Goal: Transaction & Acquisition: Purchase product/service

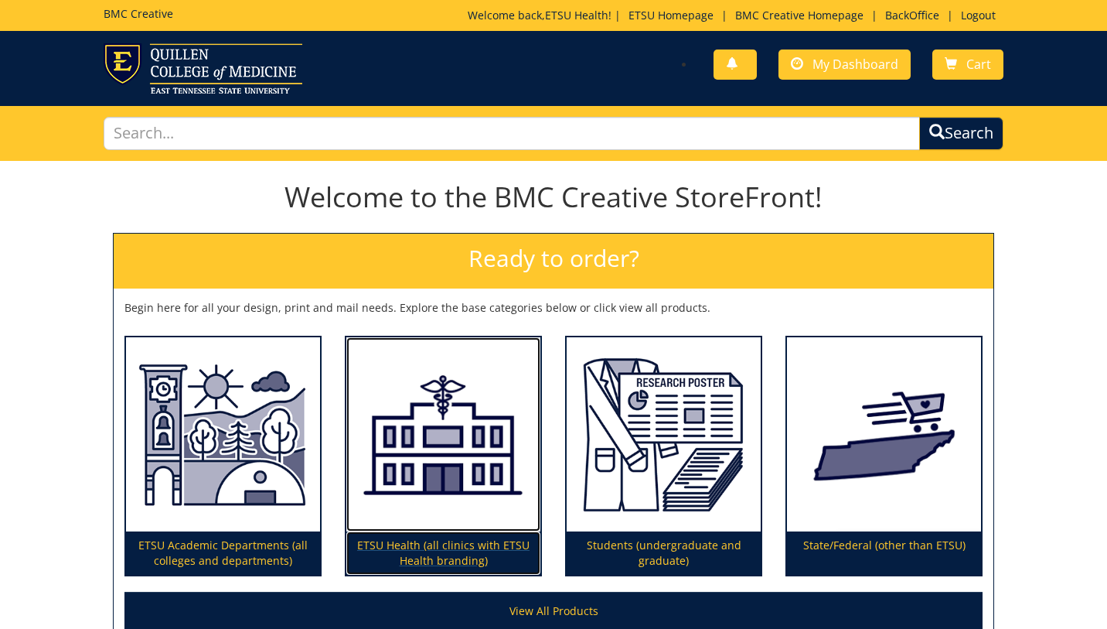
click at [398, 456] on img at bounding box center [443, 434] width 194 height 195
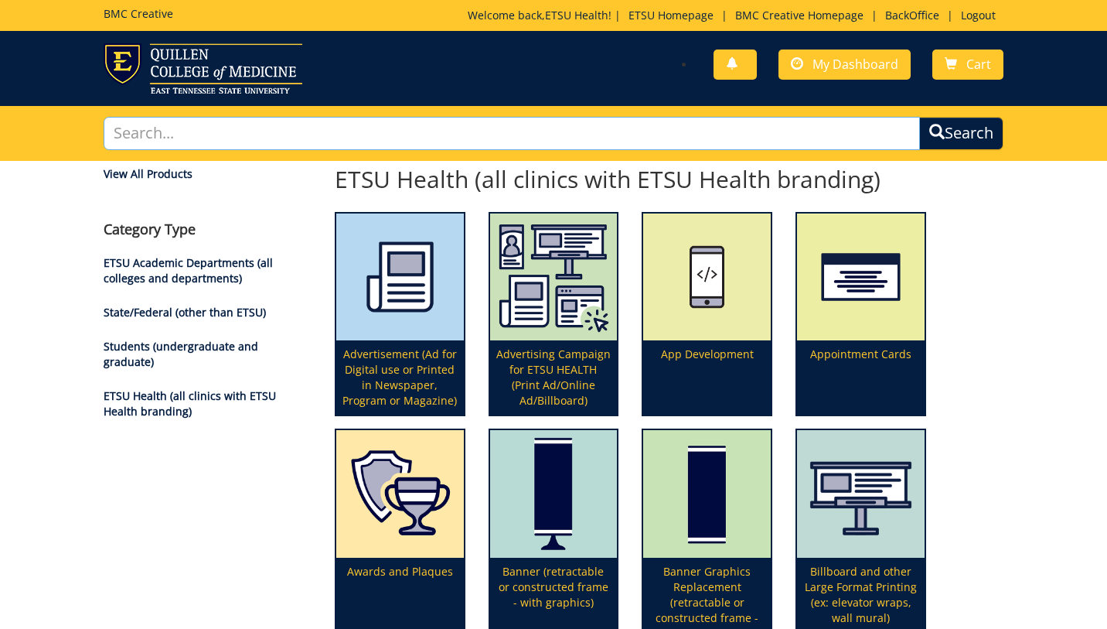
click at [488, 139] on input "text" at bounding box center [512, 133] width 816 height 33
type input "promotional"
click at [919, 117] on button "Search" at bounding box center [961, 133] width 84 height 33
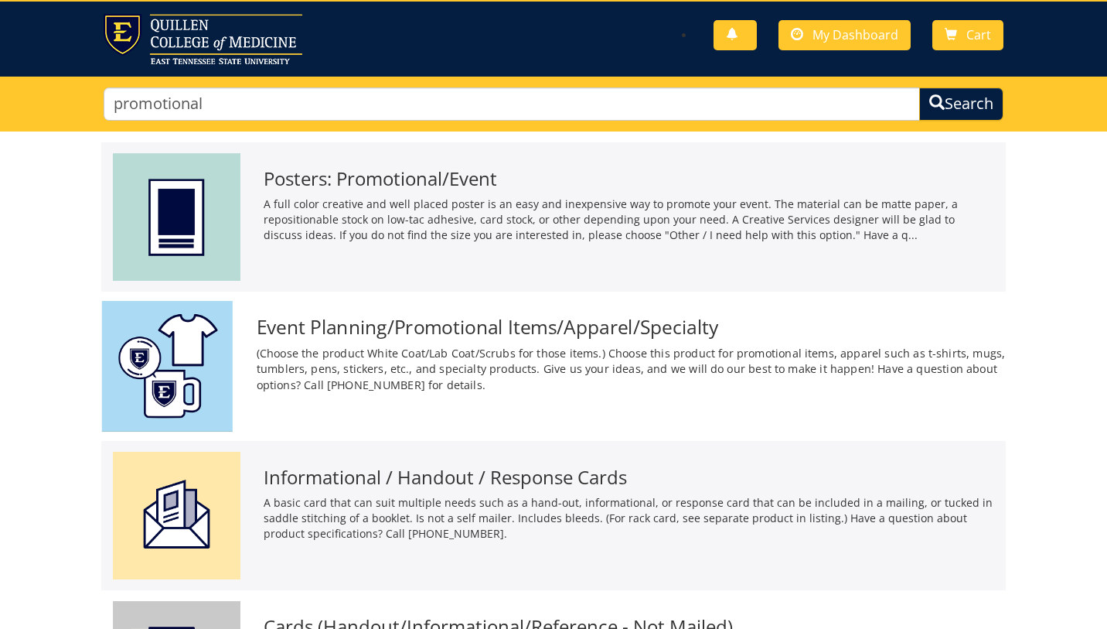
scroll to position [31, 0]
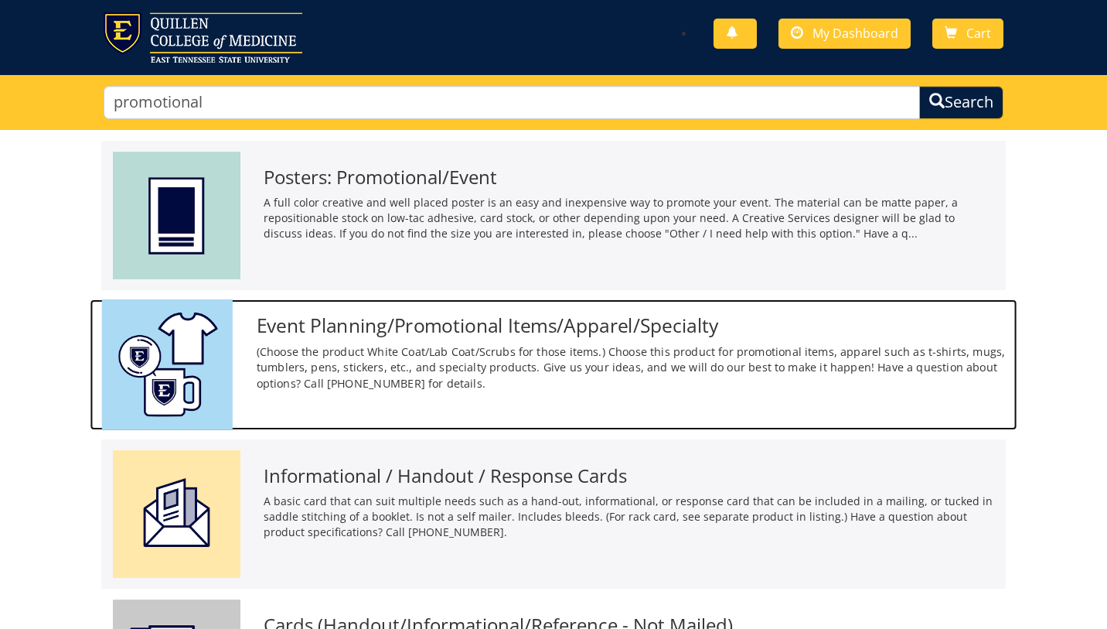
click at [319, 351] on p "(Choose the product White Coat/Lab Coat/Scrubs for those items.) Choose this pr…" at bounding box center [631, 367] width 749 height 48
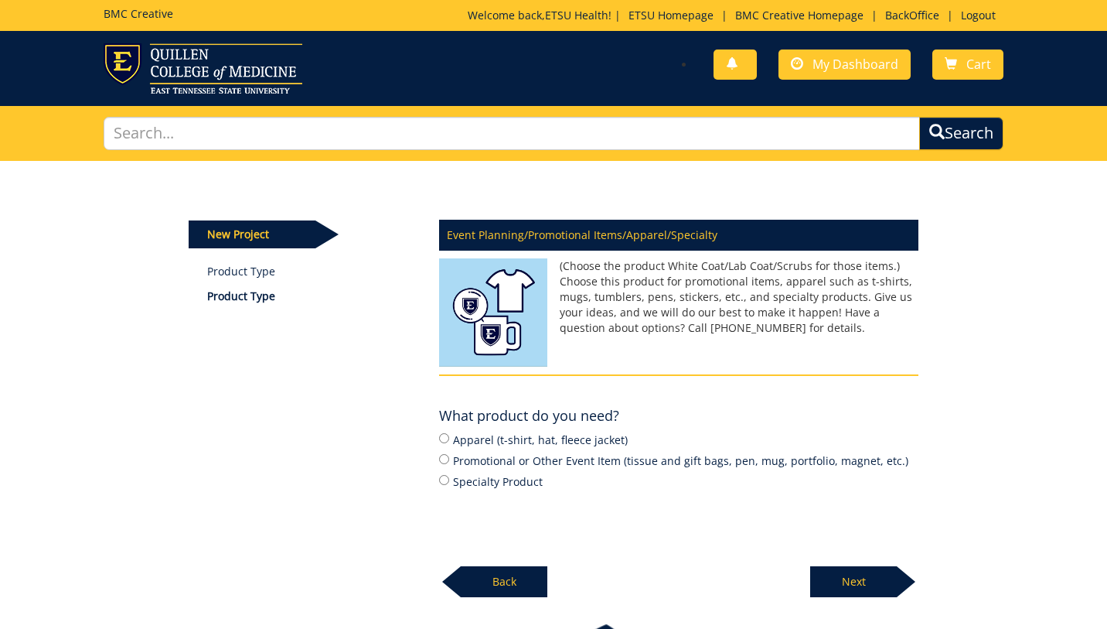
click at [517, 463] on label "Promotional or Other Event Item (tissue and gift bags, pen, mug, portfolio, mag…" at bounding box center [678, 460] width 479 height 17
click at [449, 463] on input "Promotional or Other Event Item (tissue and gift bags, pen, mug, portfolio, mag…" at bounding box center [444, 459] width 10 height 10
radio input "true"
click at [861, 581] on p "Next" at bounding box center [853, 581] width 87 height 31
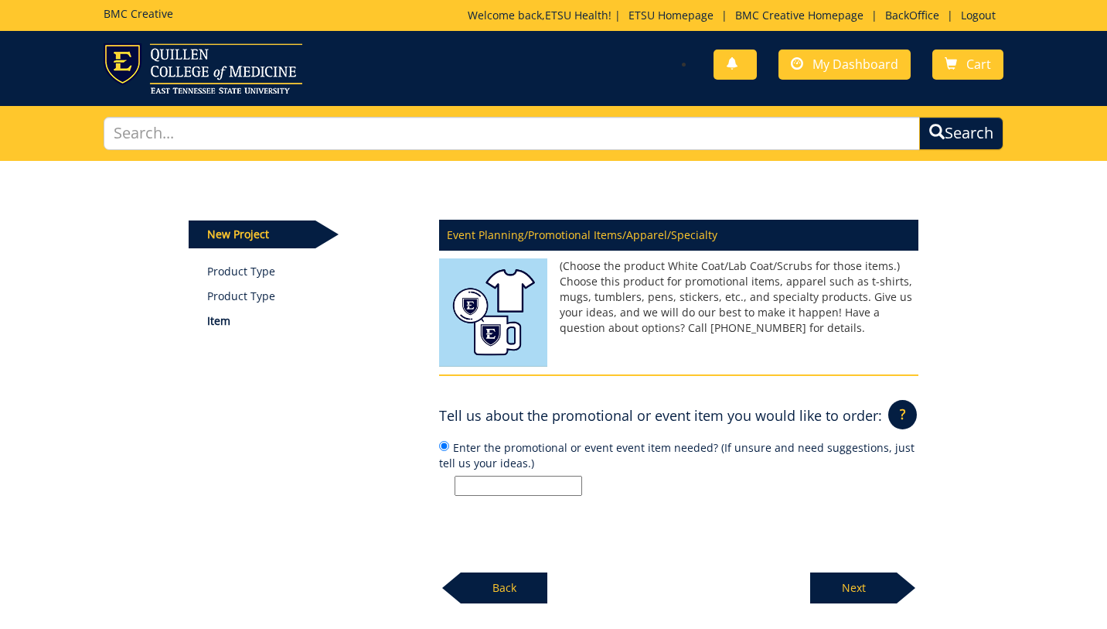
click at [563, 480] on input "Enter the promotional or event event item needed? (If unsure and need suggestio…" at bounding box center [519, 485] width 128 height 20
type input "bandana"
click at [849, 584] on p "Next" at bounding box center [853, 587] width 87 height 31
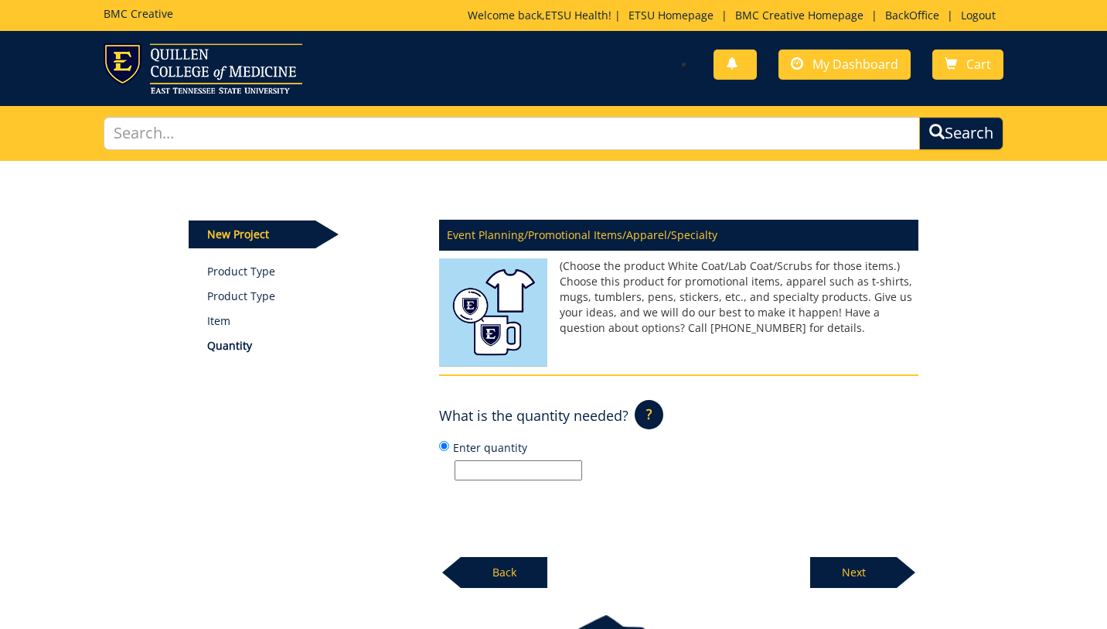
click at [540, 468] on input "Enter quantity" at bounding box center [519, 470] width 128 height 20
type input "3"
type input "2"
type input "5"
type input "250"
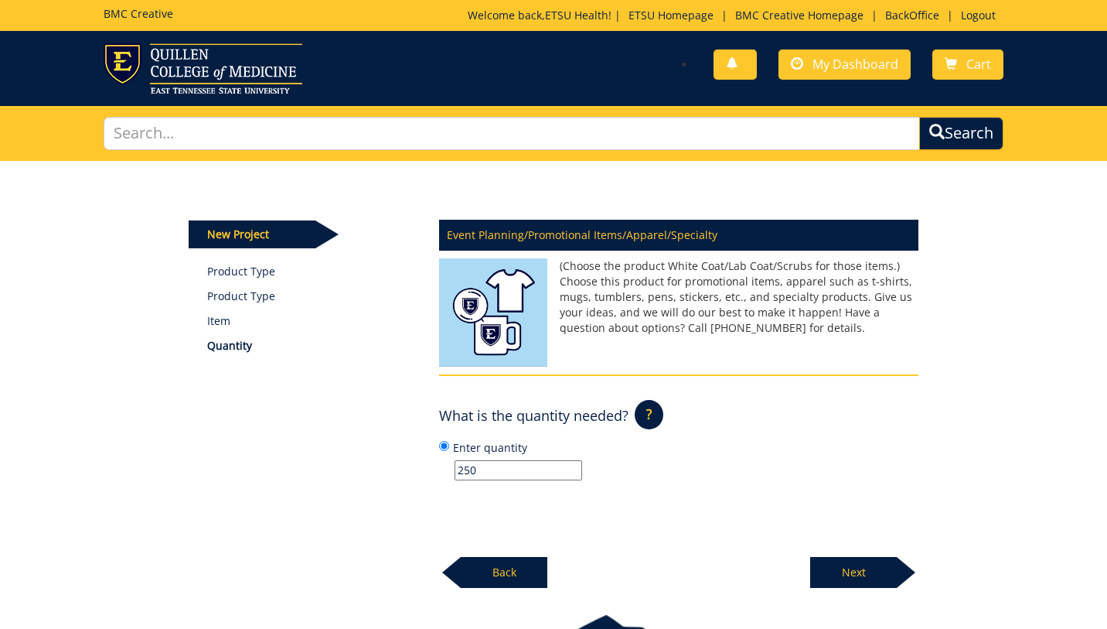
click at [861, 571] on p "Next" at bounding box center [853, 572] width 87 height 31
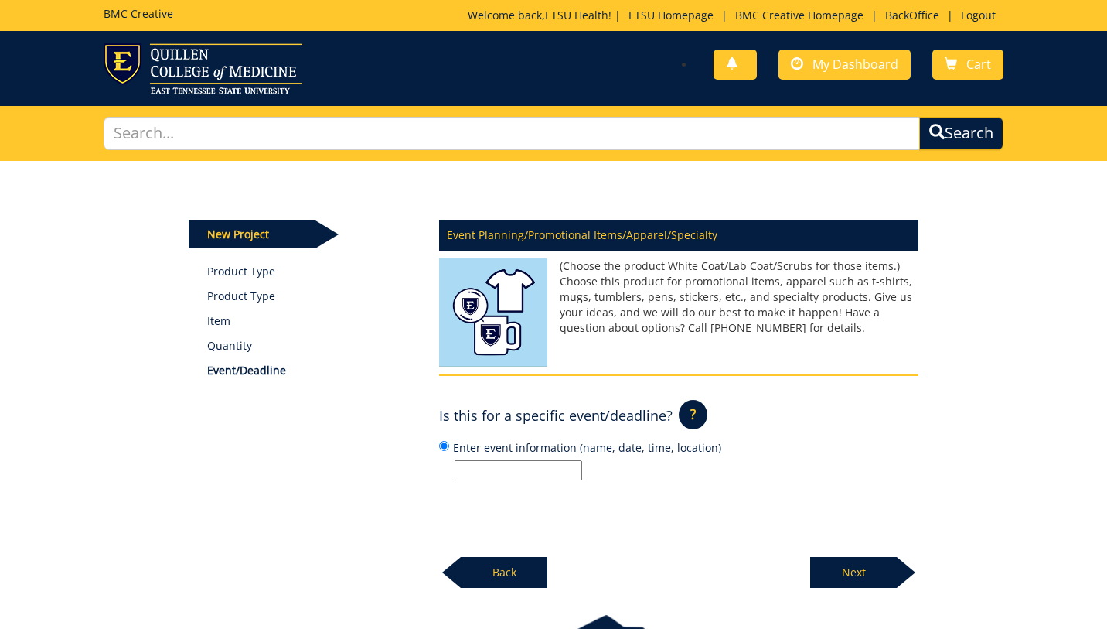
click at [541, 469] on input "Enter event information (name, date, time, location)" at bounding box center [519, 470] width 128 height 20
type input "Motorcycle run, Nov. 8, 9 a.m., CEB1"
click at [867, 568] on p "Next" at bounding box center [853, 572] width 87 height 31
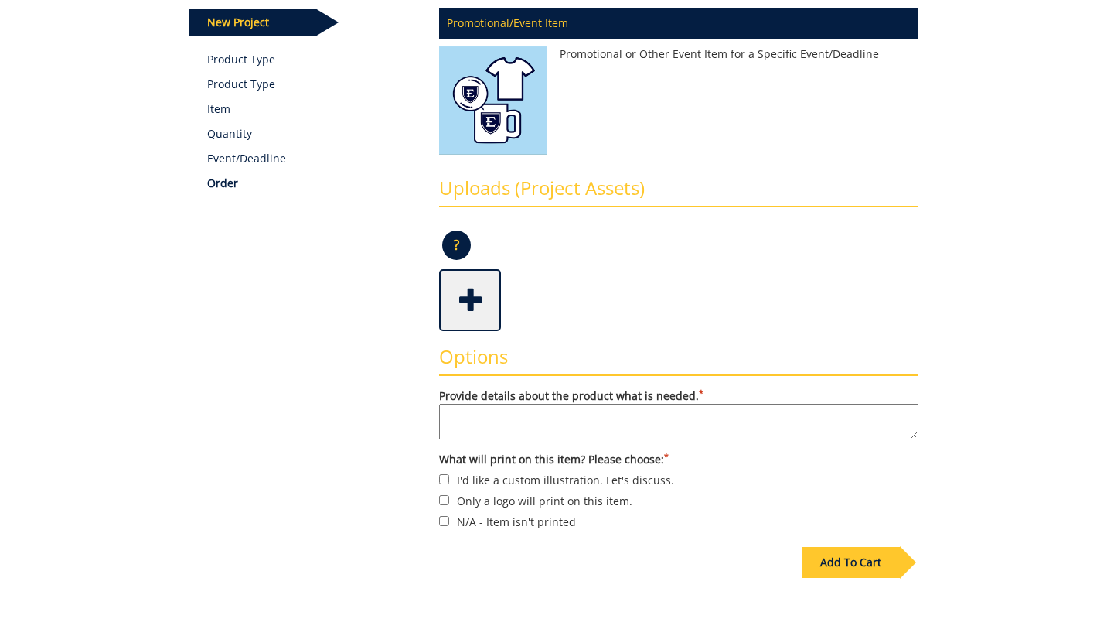
scroll to position [227, 0]
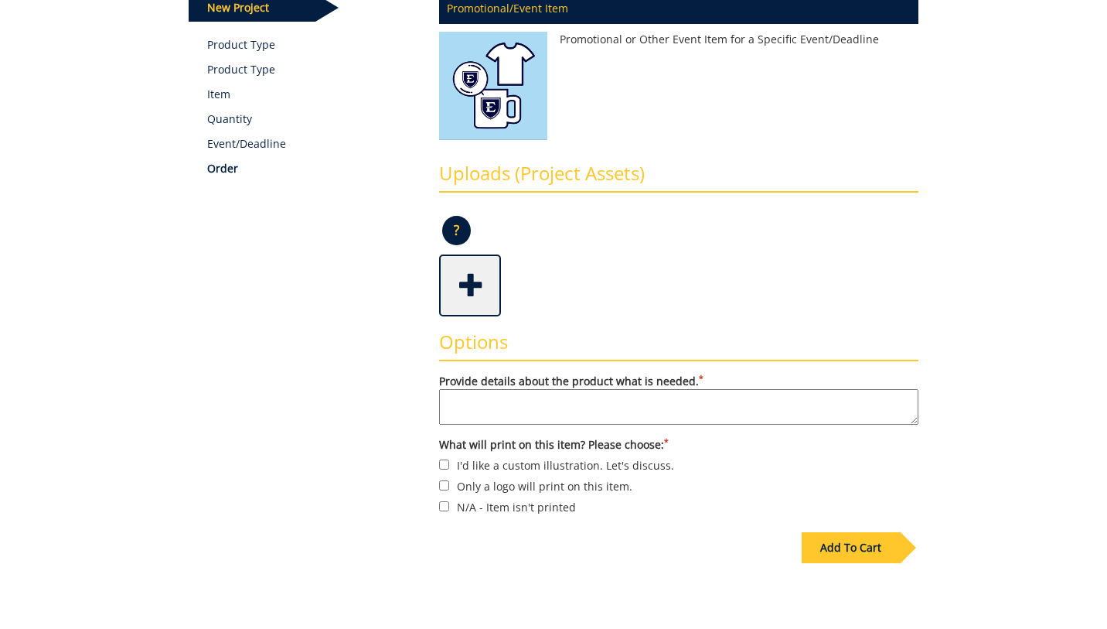
click at [554, 399] on textarea "Provide details about the product what is needed. *" at bounding box center [678, 407] width 479 height 36
type textarea "Product identified and order acknowledgement received. I need your help with de…"
click at [471, 464] on label "I'd like a custom illustration. Let's discuss." at bounding box center [678, 464] width 479 height 17
click at [449, 464] on input "I'd like a custom illustration. Let's discuss." at bounding box center [444, 464] width 10 height 10
checkbox input "true"
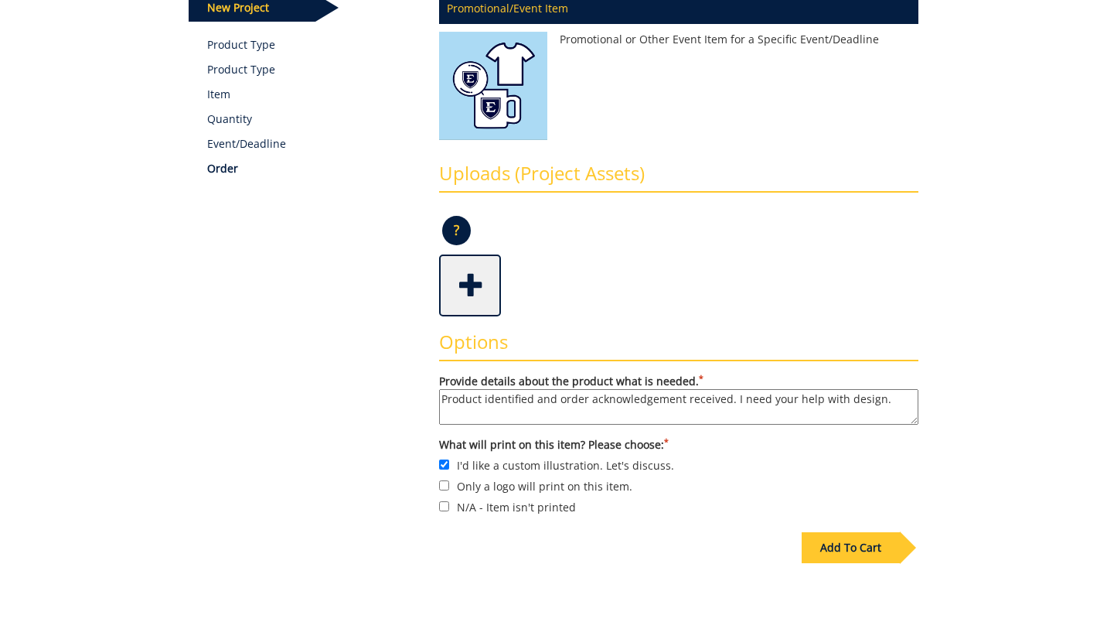
click at [895, 400] on textarea "Product identified and order acknowledgement received. I need your help with de…" at bounding box center [678, 407] width 479 height 36
drag, startPoint x: 603, startPoint y: 415, endPoint x: 581, endPoint y: 415, distance: 21.6
click at [581, 415] on textarea "Product identified and order acknowledgement received. I need your help with de…" at bounding box center [678, 407] width 479 height 36
click at [860, 412] on textarea "Product identified and order acknowledgement received. I need your help with de…" at bounding box center [678, 407] width 479 height 36
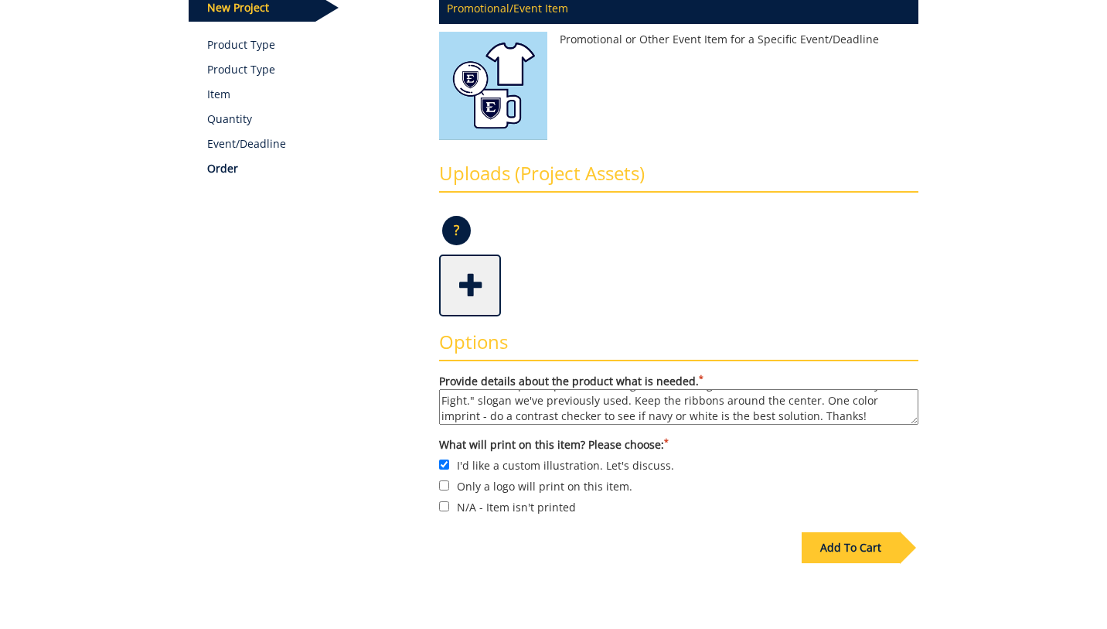
type textarea "Product identified and order acknowledgement received. I need your help with de…"
click at [473, 284] on span at bounding box center [472, 284] width 62 height 54
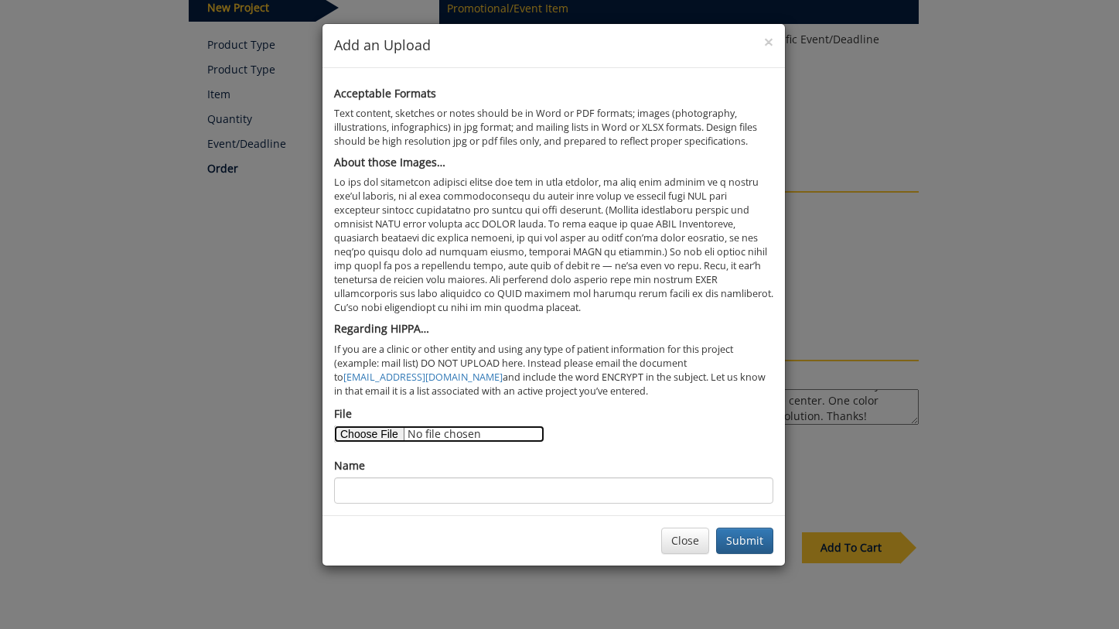
click at [372, 435] on input "File" at bounding box center [439, 433] width 210 height 17
type input "C:\fakepath\22-X-22-Bandanna-Template.pdf"
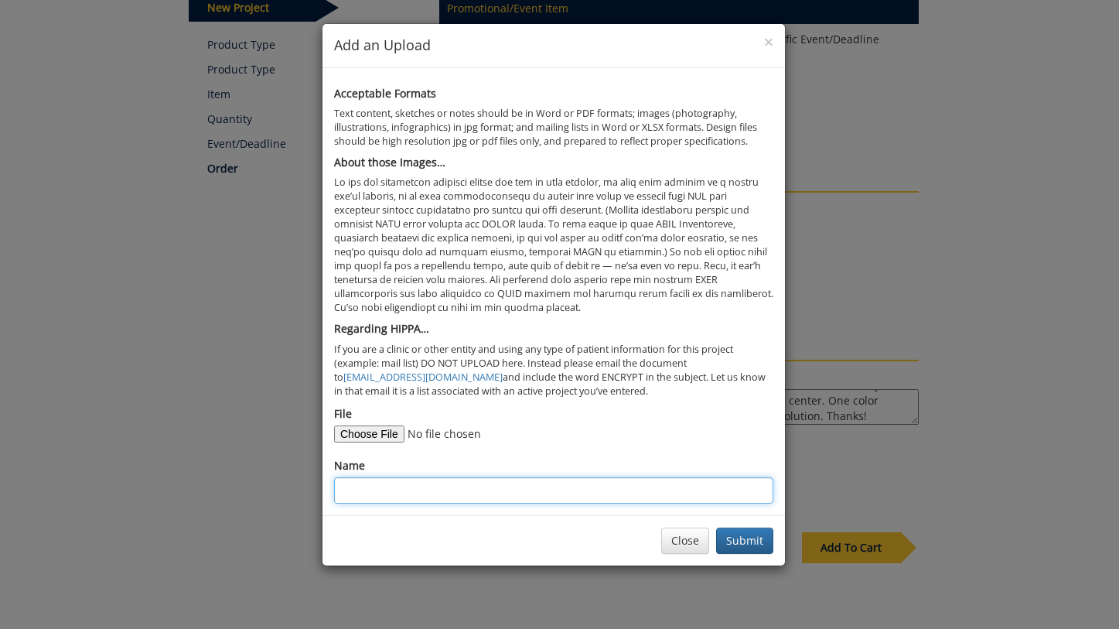
click at [489, 485] on input "Name" at bounding box center [553, 490] width 439 height 26
type input "bandana template"
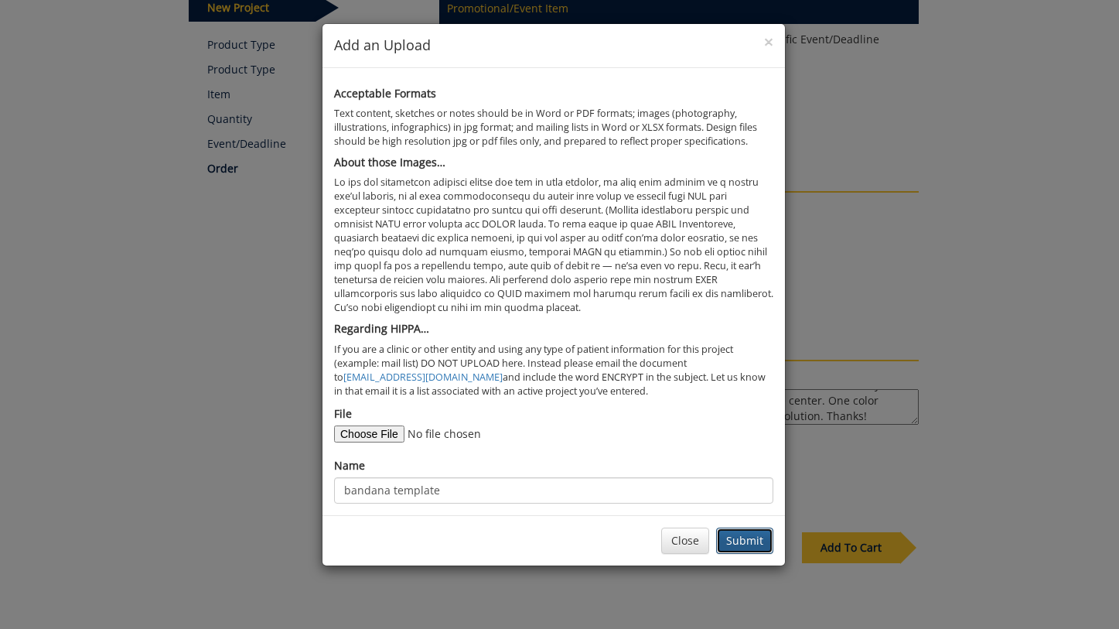
click at [759, 542] on button "Submit" at bounding box center [744, 540] width 57 height 26
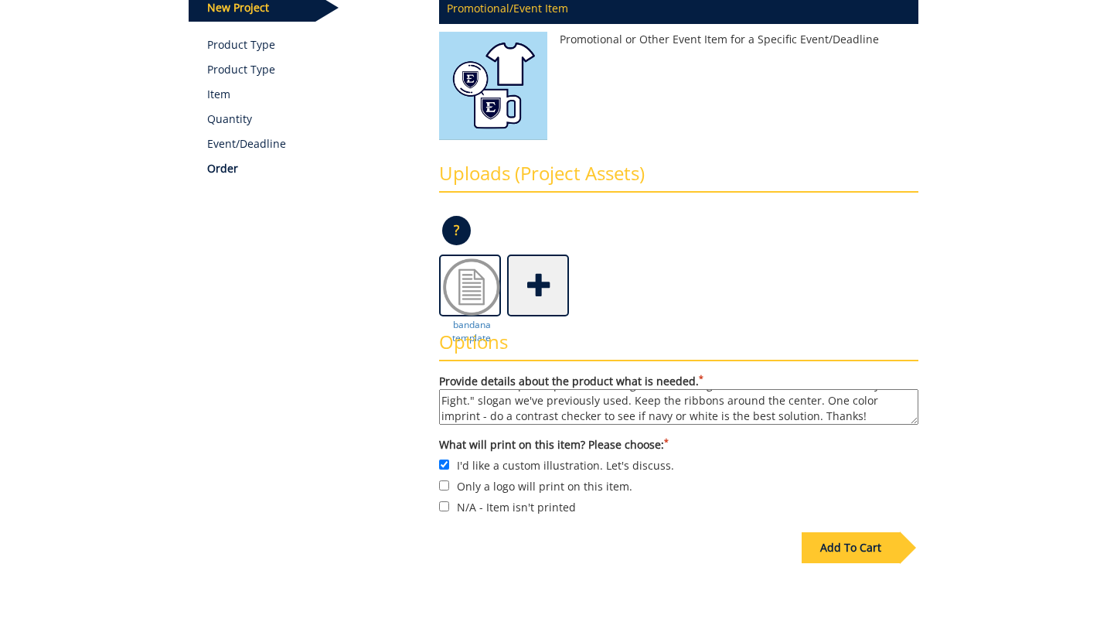
click at [540, 291] on span at bounding box center [540, 284] width 62 height 54
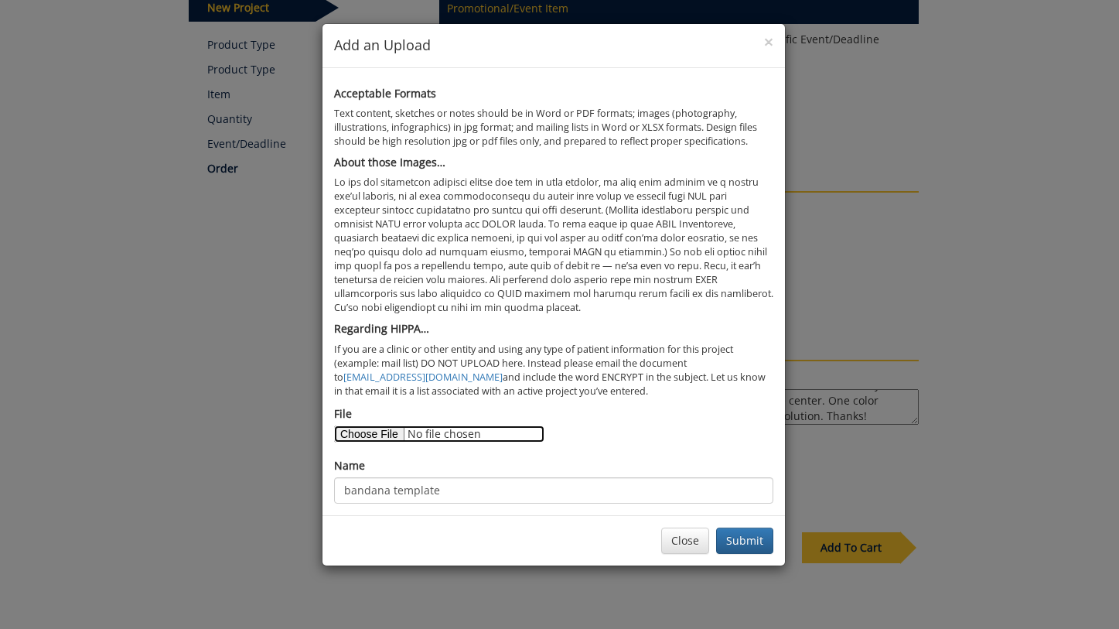
click at [360, 438] on input "File" at bounding box center [439, 433] width 210 height 17
type input "C:\fakepath\Light Pink 44560564.jpg"
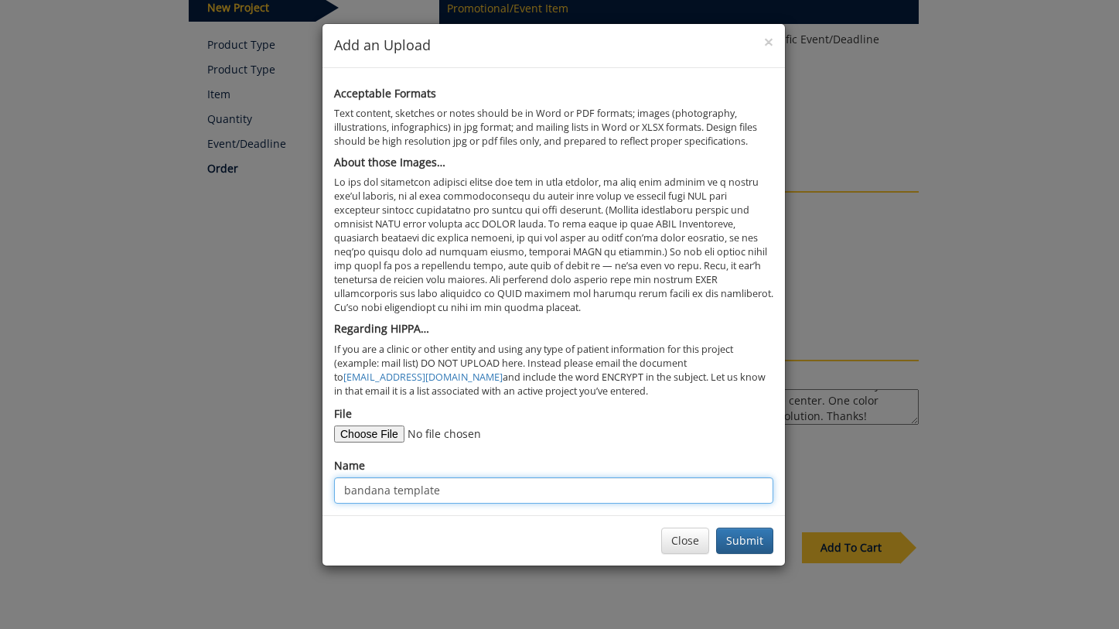
drag, startPoint x: 488, startPoint y: 490, endPoint x: 387, endPoint y: 492, distance: 100.5
click at [387, 492] on input "bandana template" at bounding box center [553, 490] width 439 height 26
type input "bandana example design"
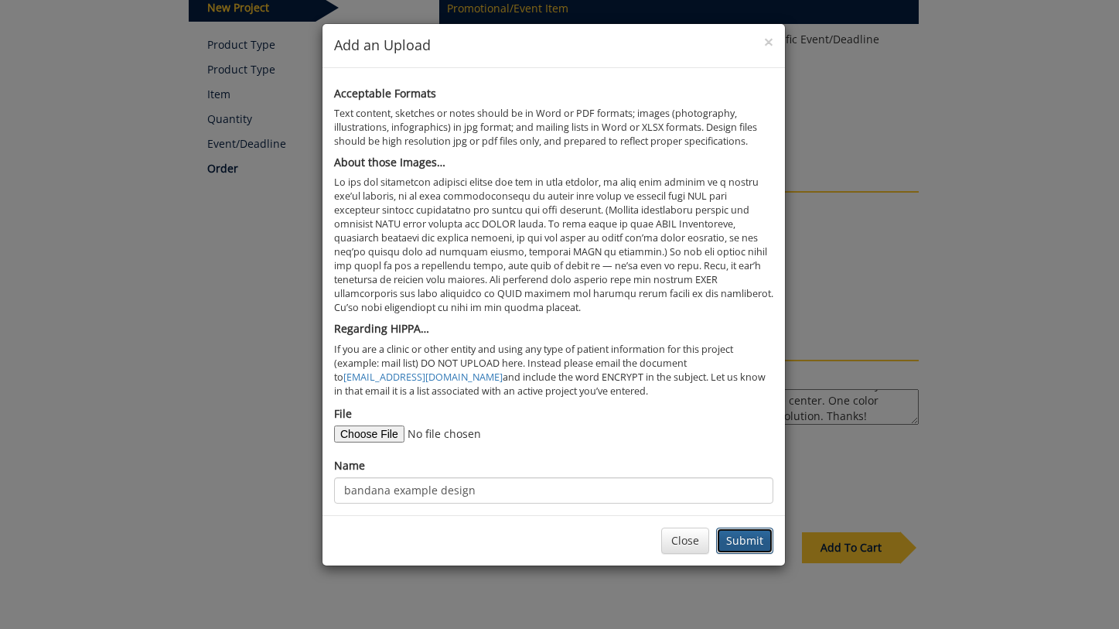
click at [746, 537] on button "Submit" at bounding box center [744, 540] width 57 height 26
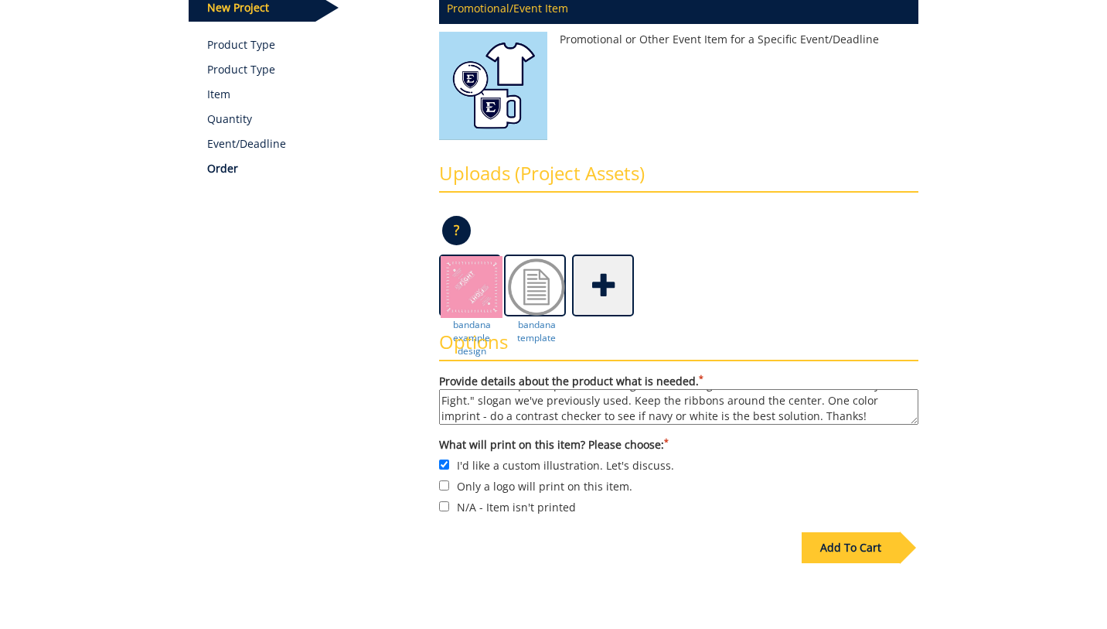
click at [853, 539] on div "Add To Cart" at bounding box center [851, 547] width 98 height 31
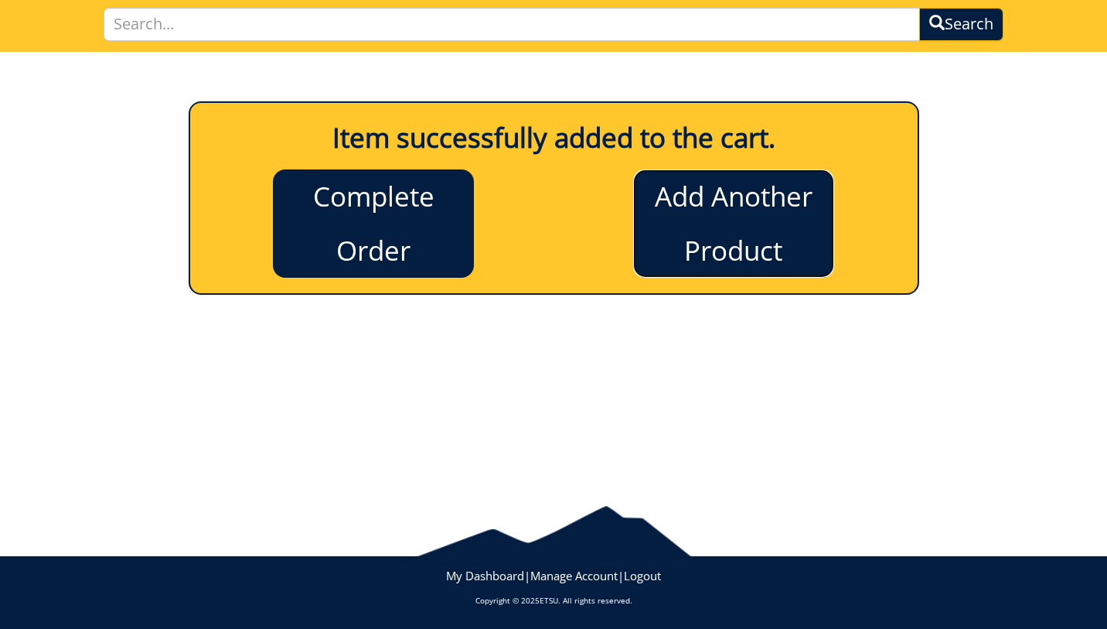
click at [736, 241] on link "Add Another Product" at bounding box center [733, 223] width 201 height 108
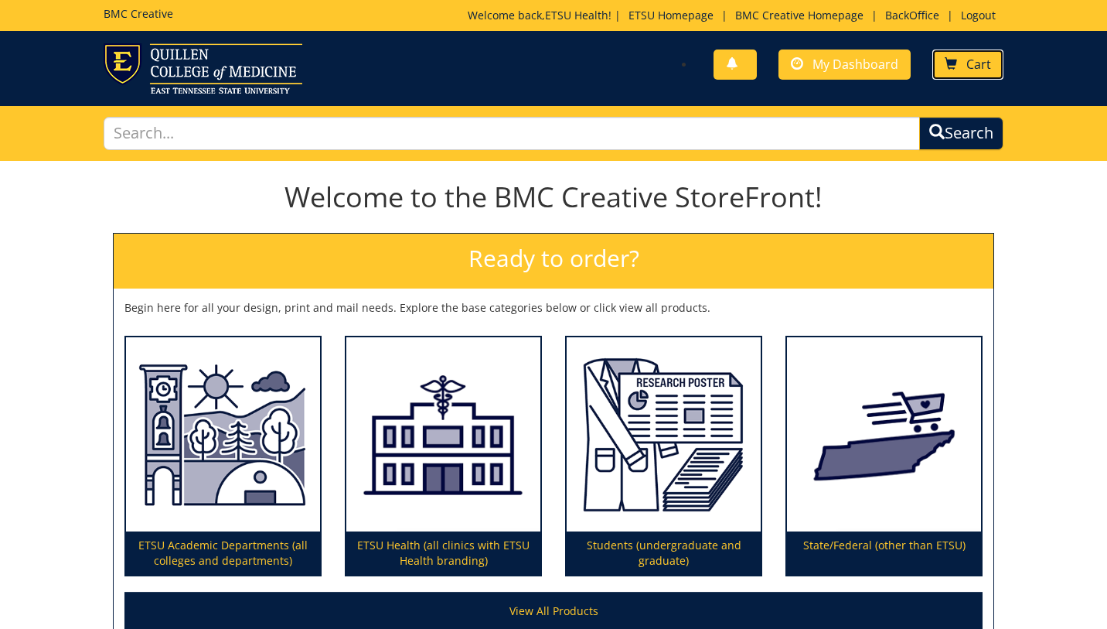
click at [970, 66] on span "Cart" at bounding box center [978, 64] width 25 height 17
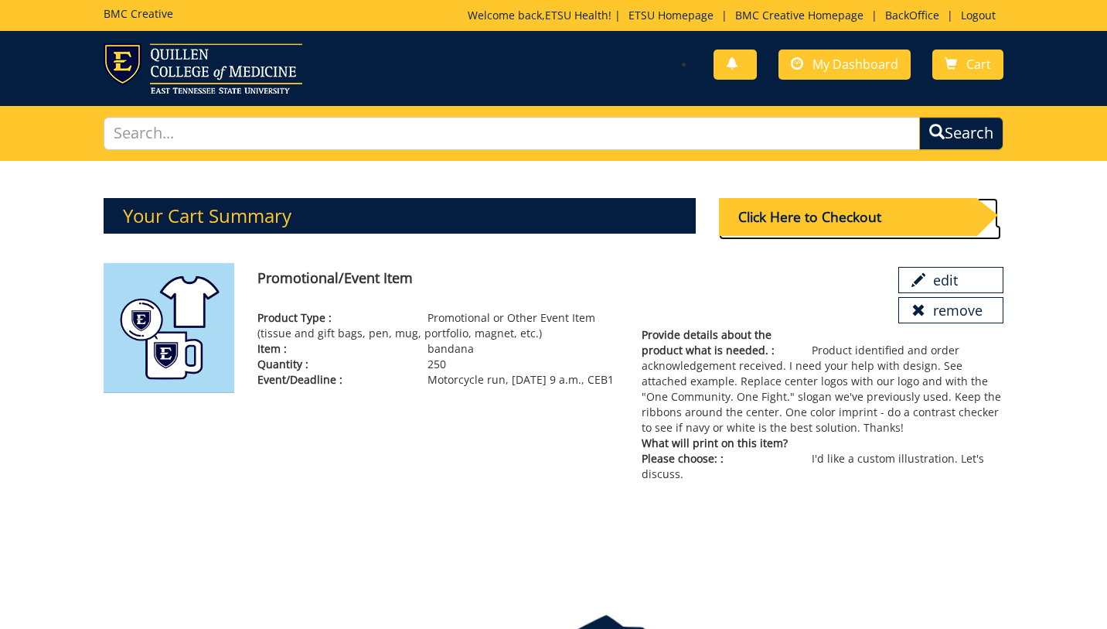
click at [797, 223] on div "Click Here to Checkout" at bounding box center [847, 217] width 257 height 38
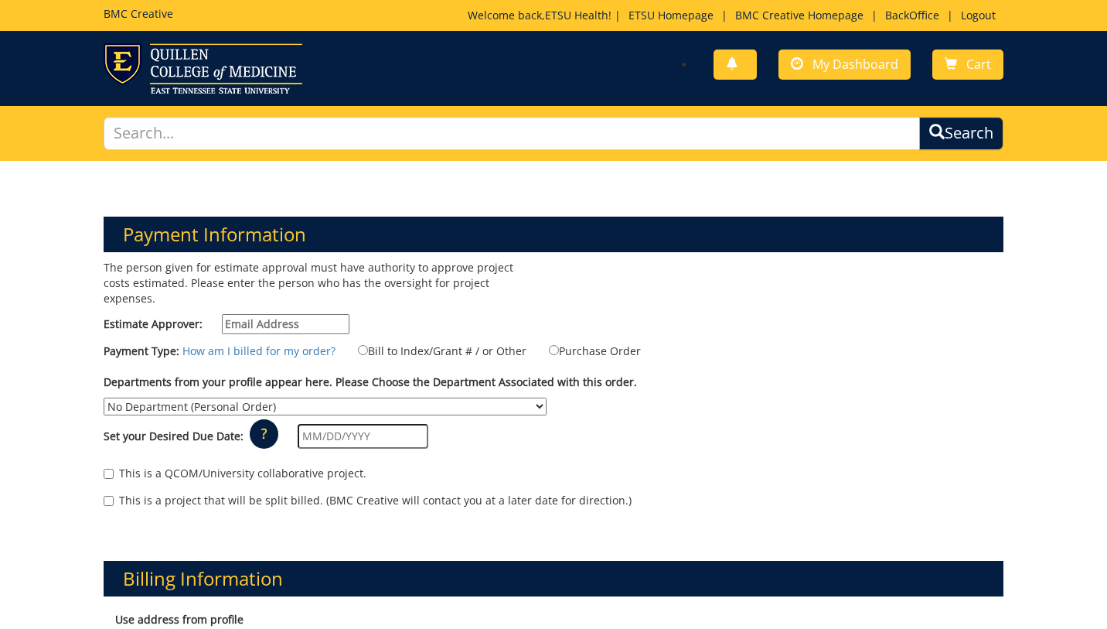
click at [254, 314] on input "Estimate Approver:" at bounding box center [286, 324] width 128 height 20
type input "earlykl@etsu.edu"
click at [397, 342] on label "Bill to Index/Grant # / or Other" at bounding box center [433, 350] width 188 height 17
click at [368, 345] on input "Bill to Index/Grant # / or Other" at bounding box center [363, 350] width 10 height 10
radio input "true"
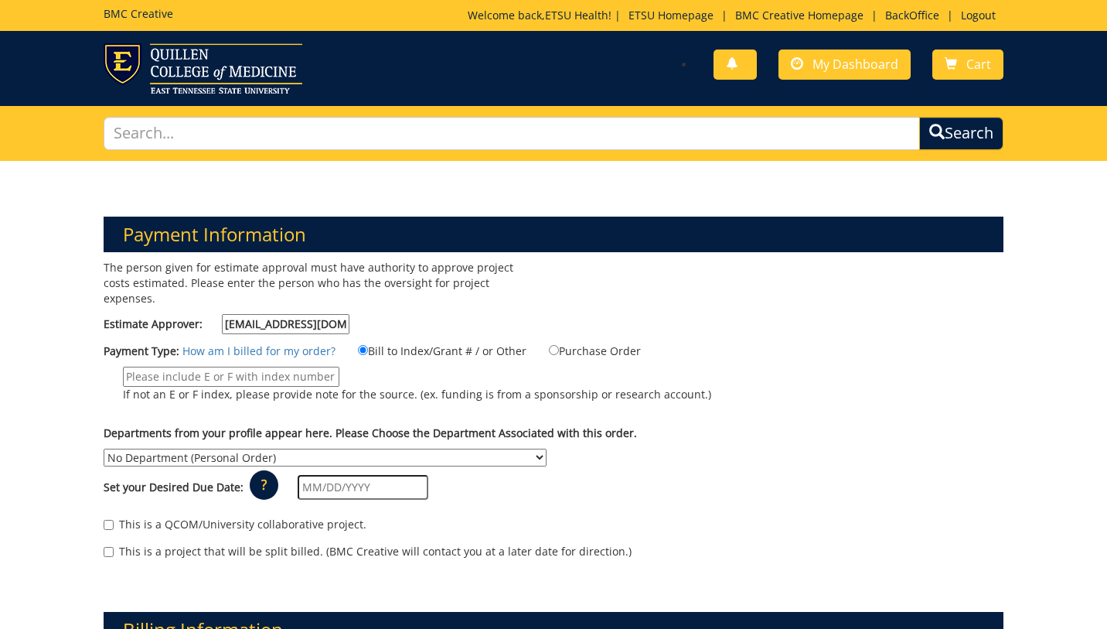
click at [257, 366] on input "If not an E or F index, please provide note for the source. (ex. funding is fro…" at bounding box center [231, 376] width 216 height 20
type input "MEAC"
click at [316, 448] on select "No Department (Personal Order) Academic Affairs COM Anatomy and Cell Biology Bi…" at bounding box center [325, 457] width 443 height 18
select select "244"
click at [104, 448] on select "No Department (Personal Order) Academic Affairs COM Anatomy and Cell Biology Bi…" at bounding box center [325, 457] width 443 height 18
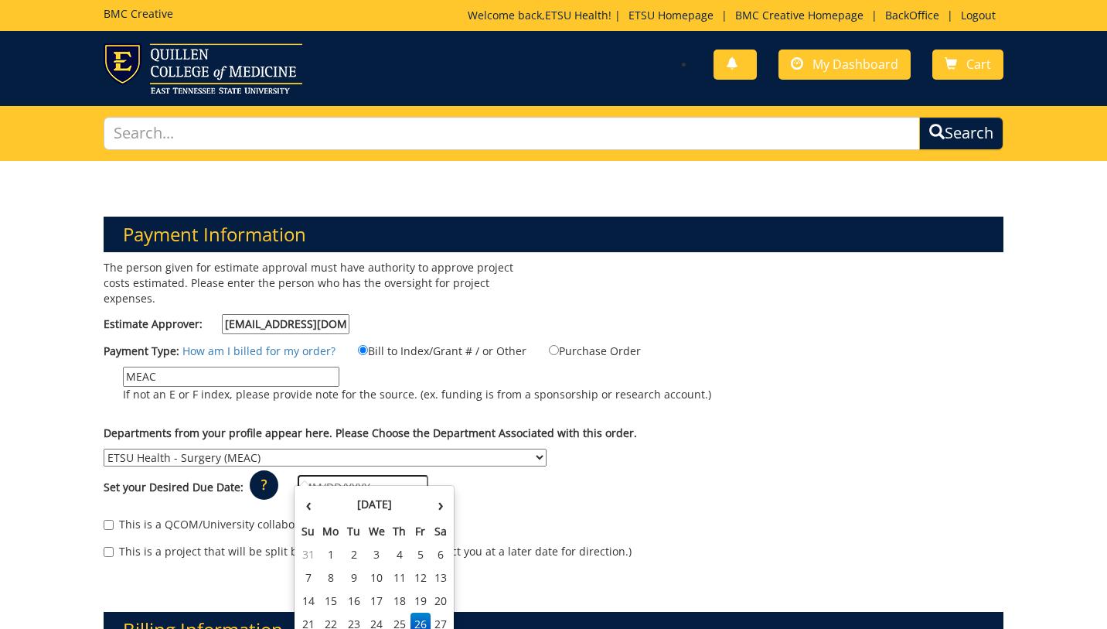
click at [330, 475] on input "text" at bounding box center [363, 487] width 131 height 25
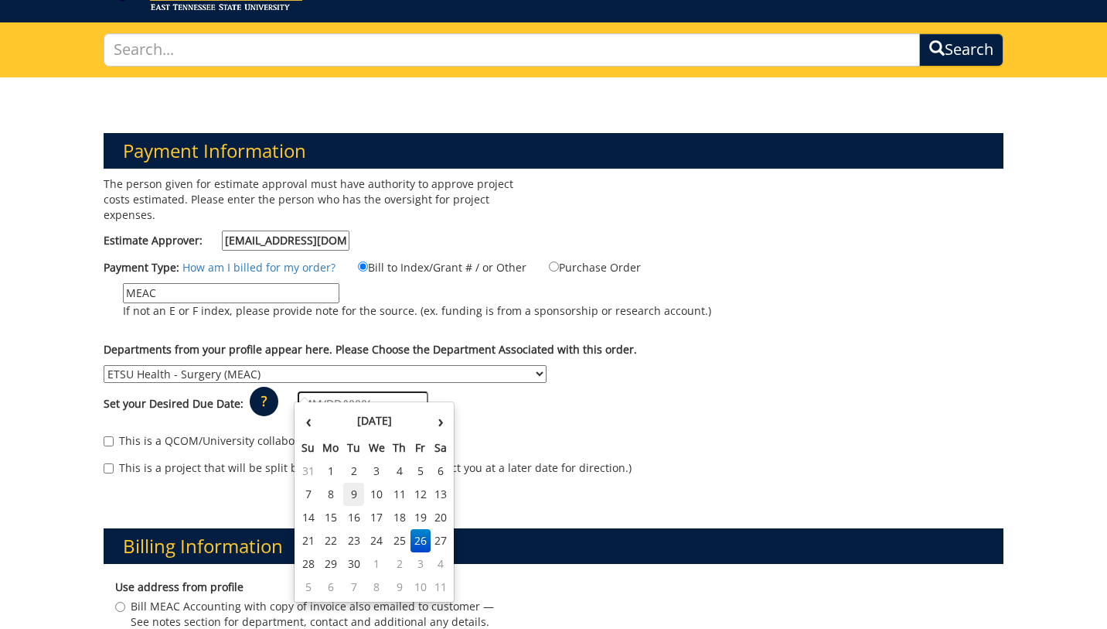
scroll to position [87, 0]
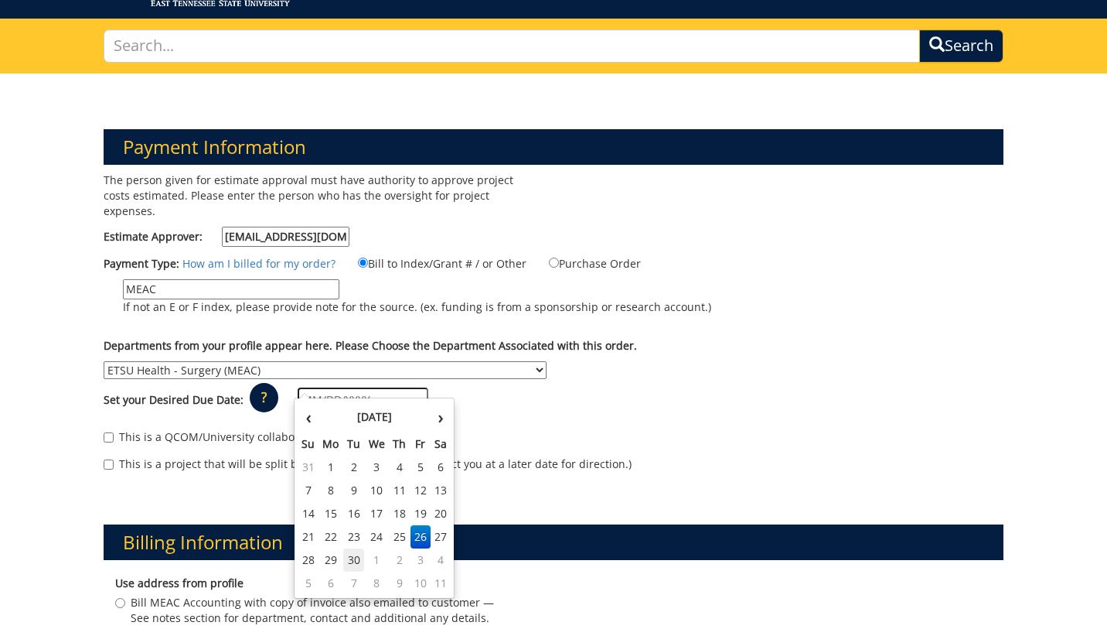
click at [348, 557] on td "30" at bounding box center [354, 559] width 22 height 23
type input "[DATE]"
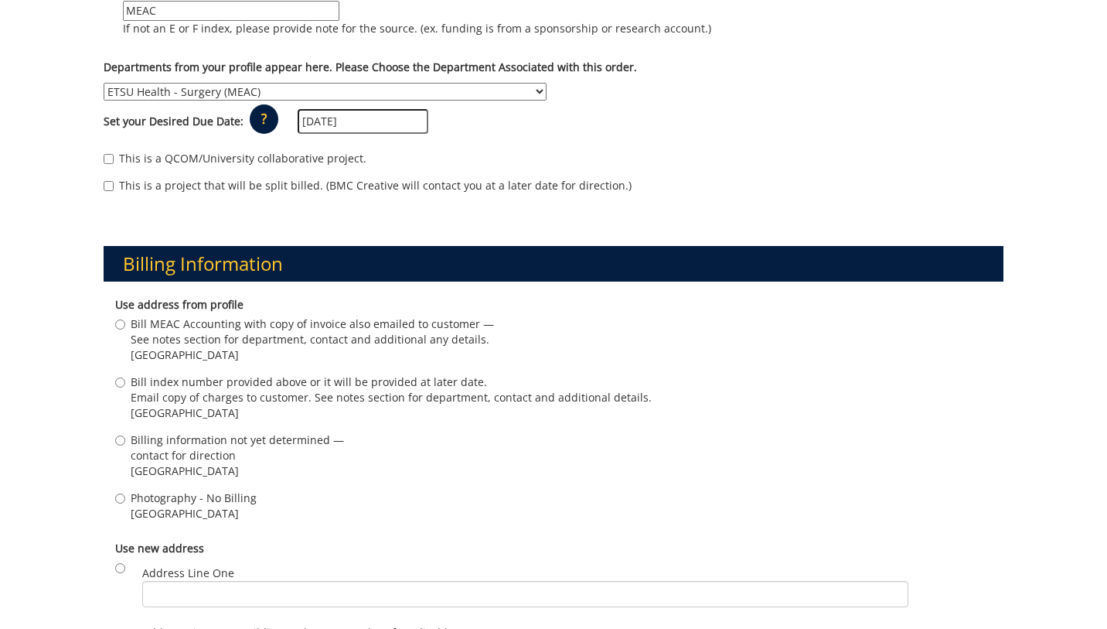
scroll to position [386, 0]
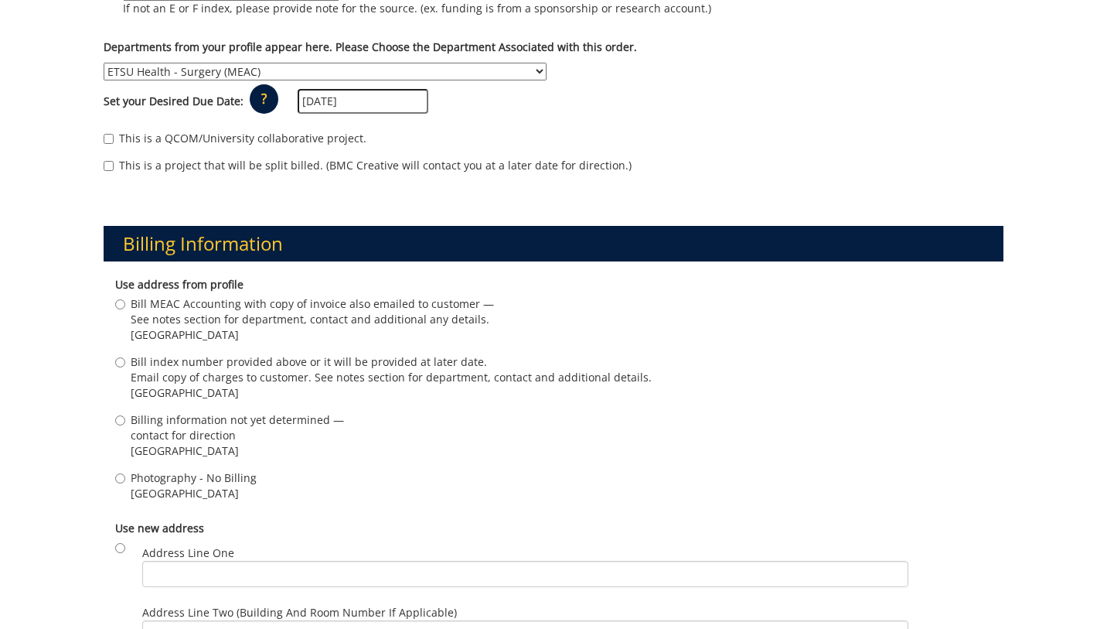
click at [183, 296] on span "Bill MEAC Accounting with copy of invoice also emailed to customer —" at bounding box center [312, 303] width 363 height 15
click at [125, 299] on input "Bill MEAC Accounting with copy of invoice also emailed to customer — See notes …" at bounding box center [120, 304] width 10 height 10
radio input "true"
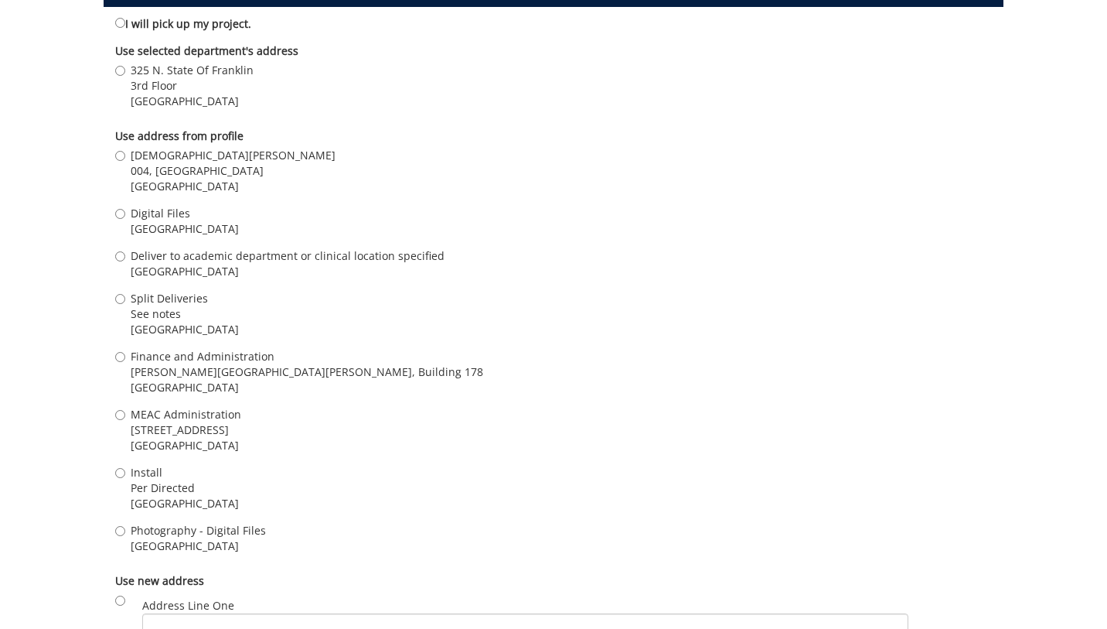
scroll to position [1208, 0]
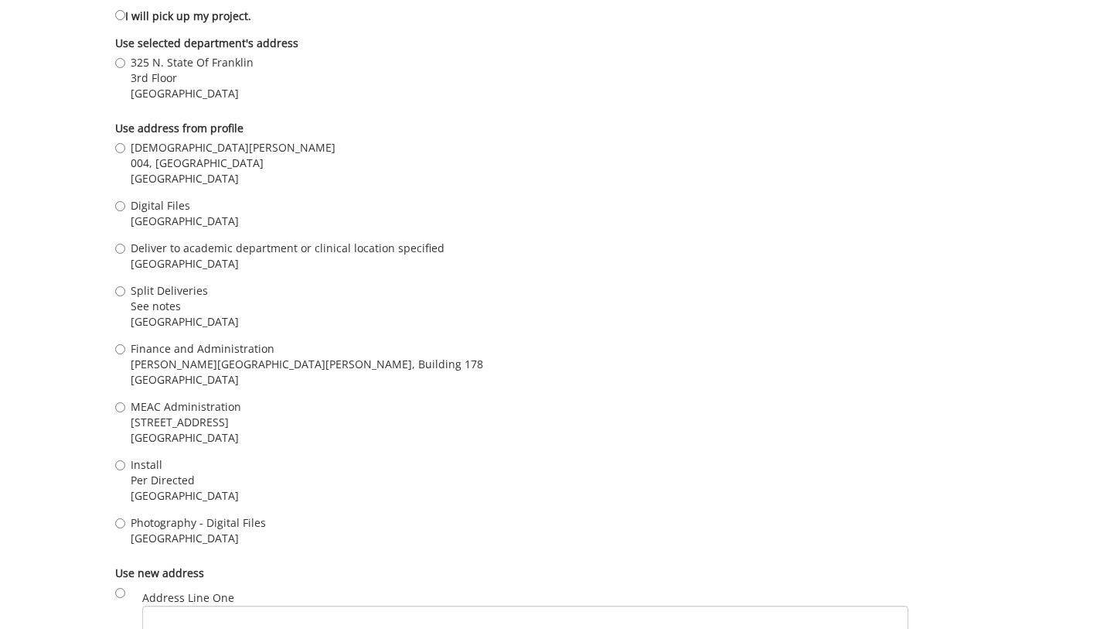
click at [170, 198] on span "Digital Files" at bounding box center [185, 205] width 108 height 15
click at [125, 201] on input "Digital Files Johnson City , TN 37601" at bounding box center [120, 206] width 10 height 10
radio input "true"
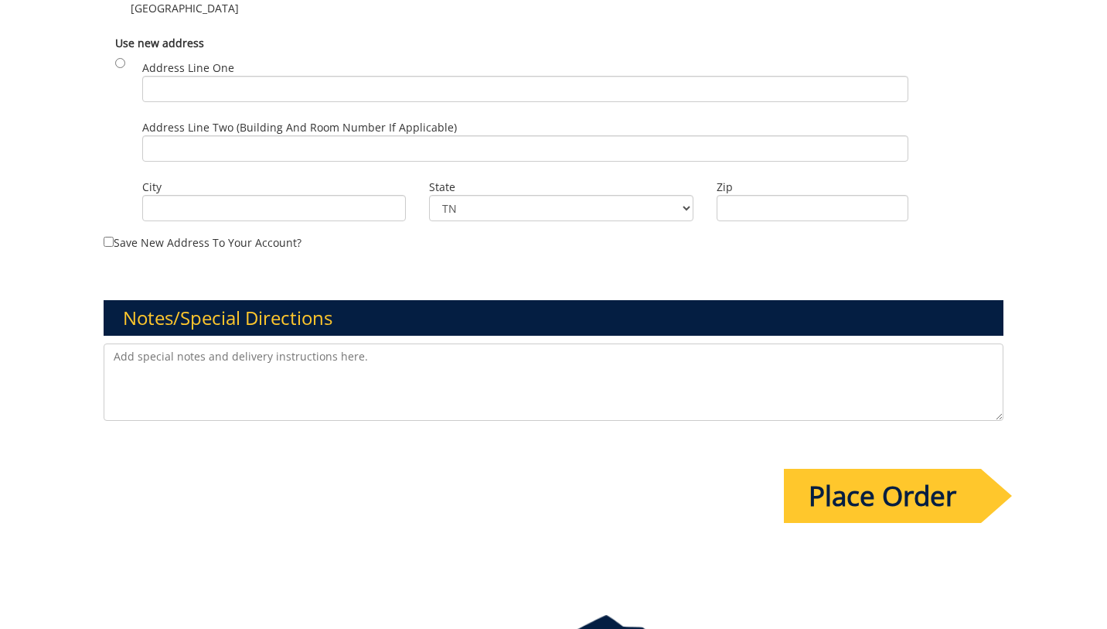
scroll to position [1741, 0]
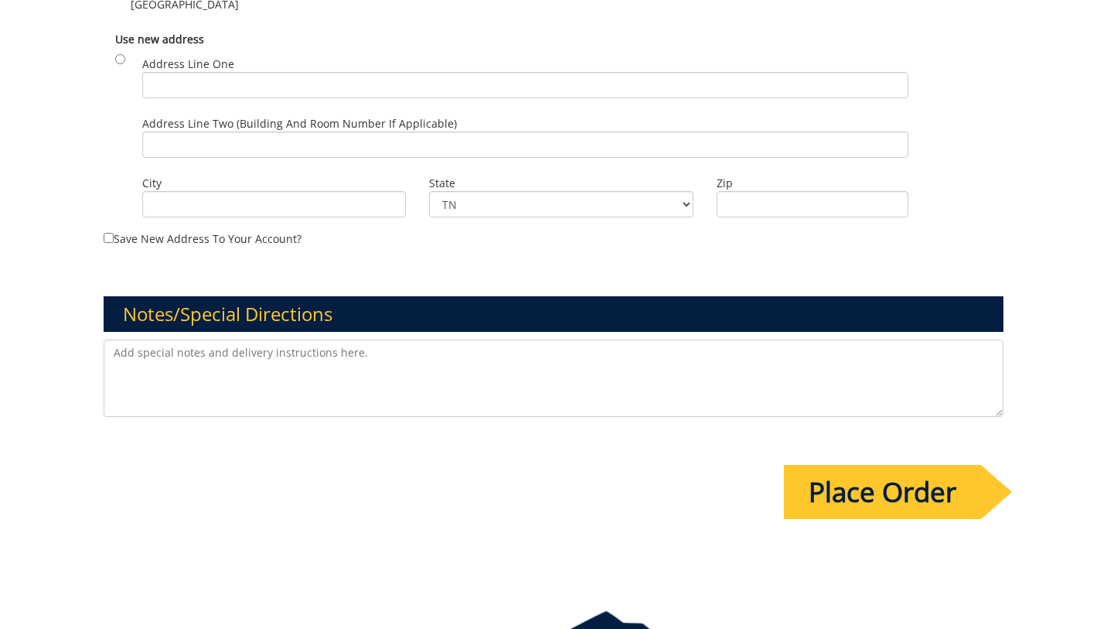
click at [551, 353] on textarea at bounding box center [553, 377] width 899 height 77
type textarea "Design needed by 9/30 to have bandanas in hand by 10/8"
click at [878, 471] on input "Place Order" at bounding box center [882, 492] width 197 height 54
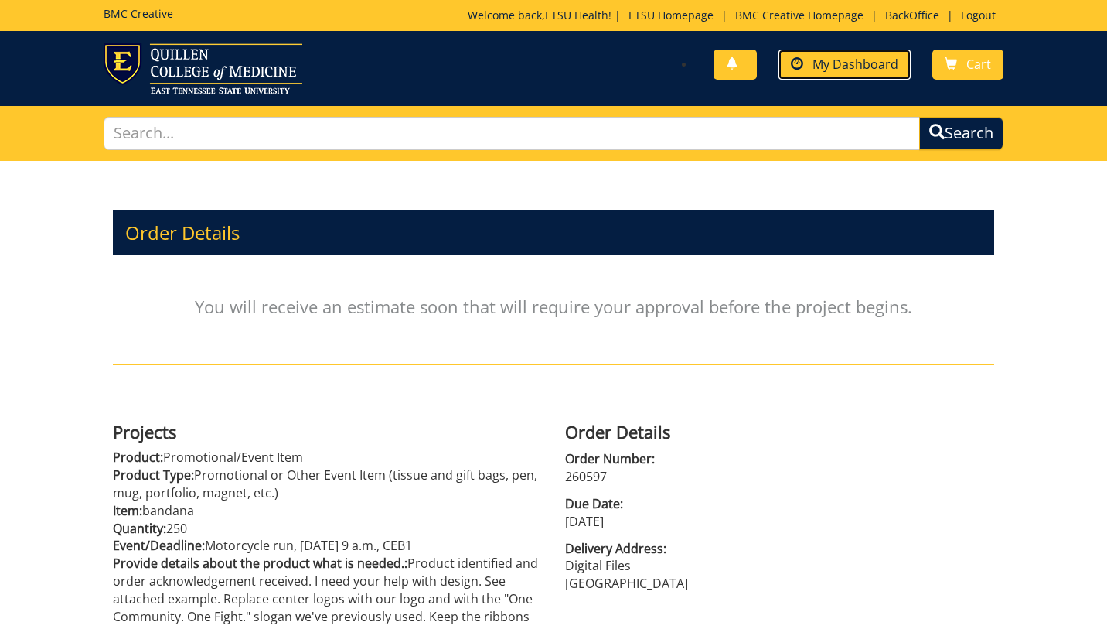
click at [843, 57] on span "My Dashboard" at bounding box center [856, 64] width 86 height 17
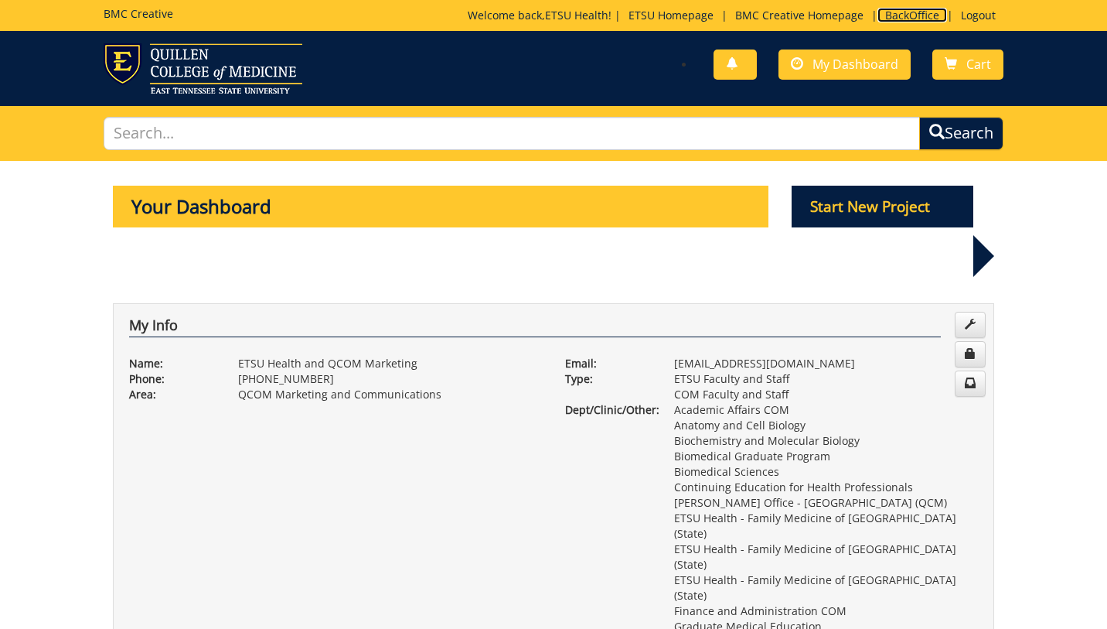
click at [907, 15] on link "BackOffice" at bounding box center [913, 15] width 70 height 15
